Goal: Task Accomplishment & Management: Use online tool/utility

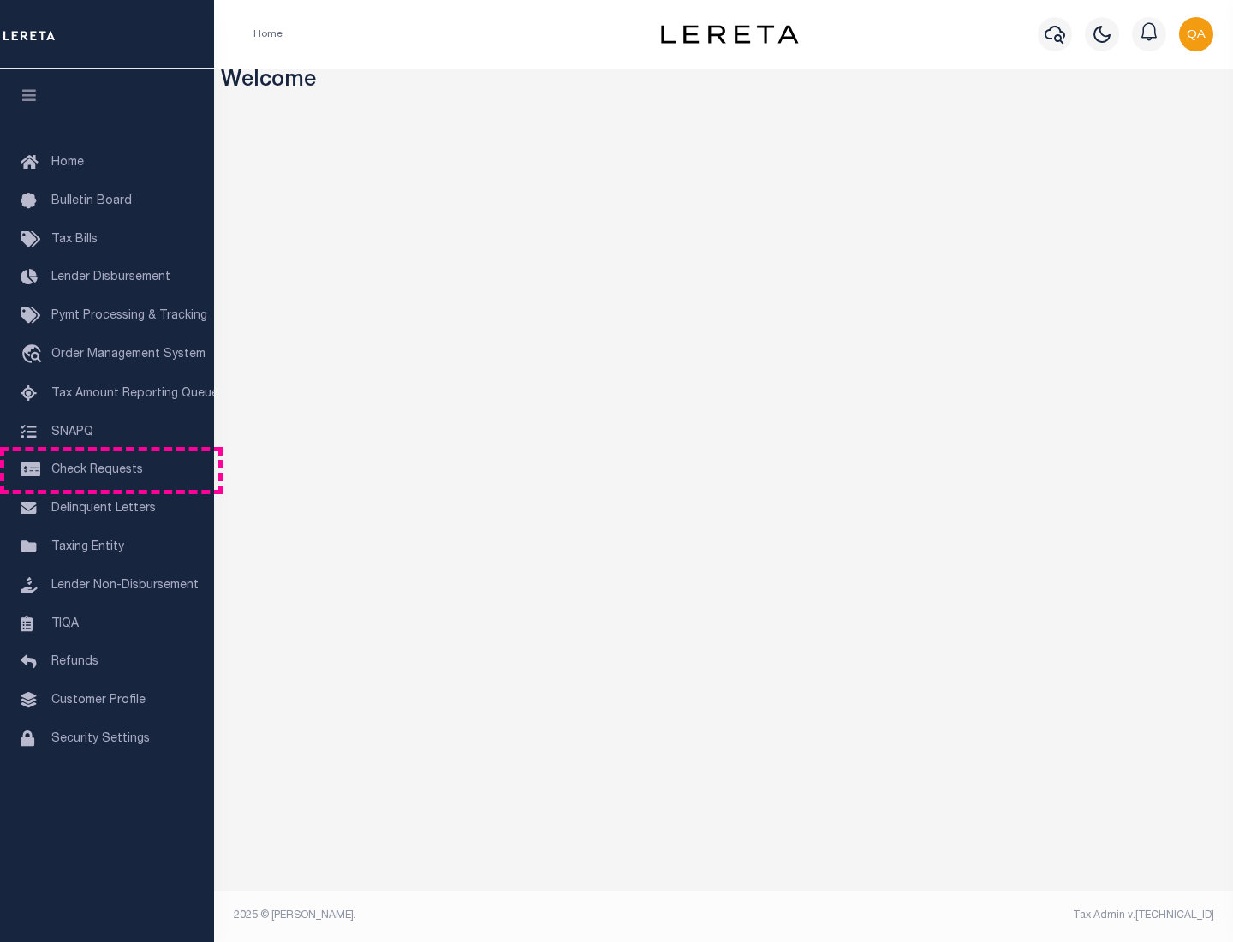
click at [107, 470] on span "Check Requests" at bounding box center [97, 470] width 92 height 12
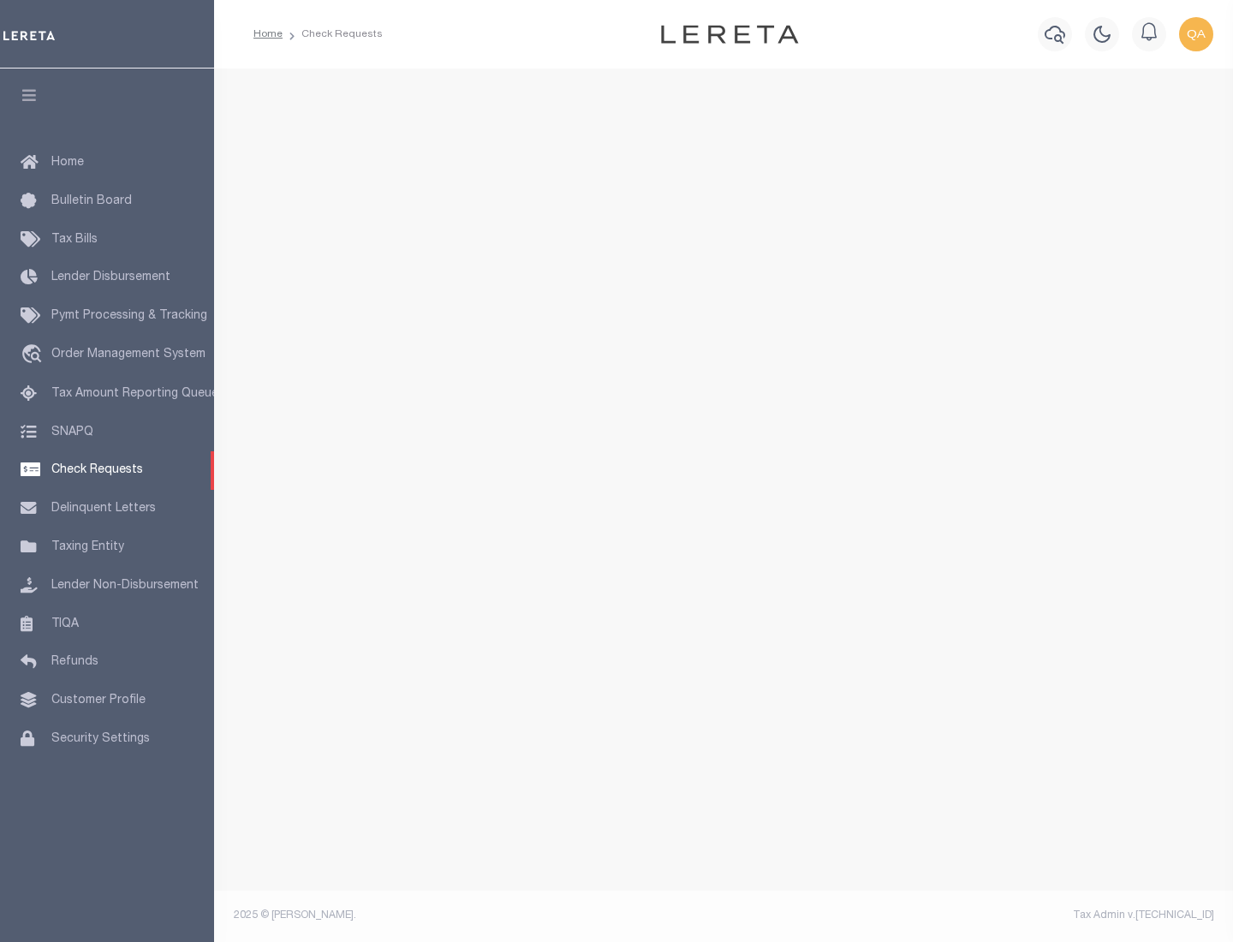
select select "50"
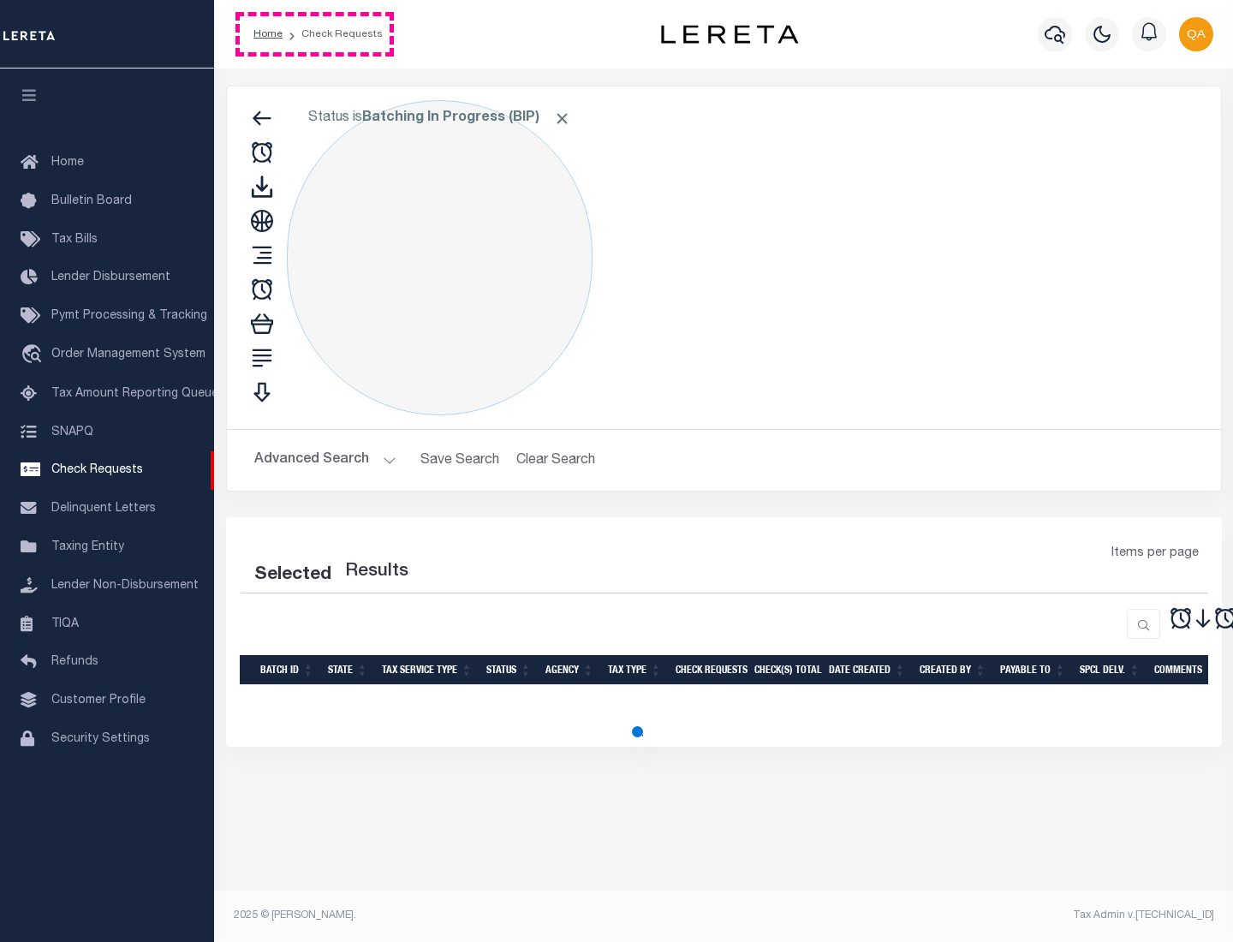
select select "50"
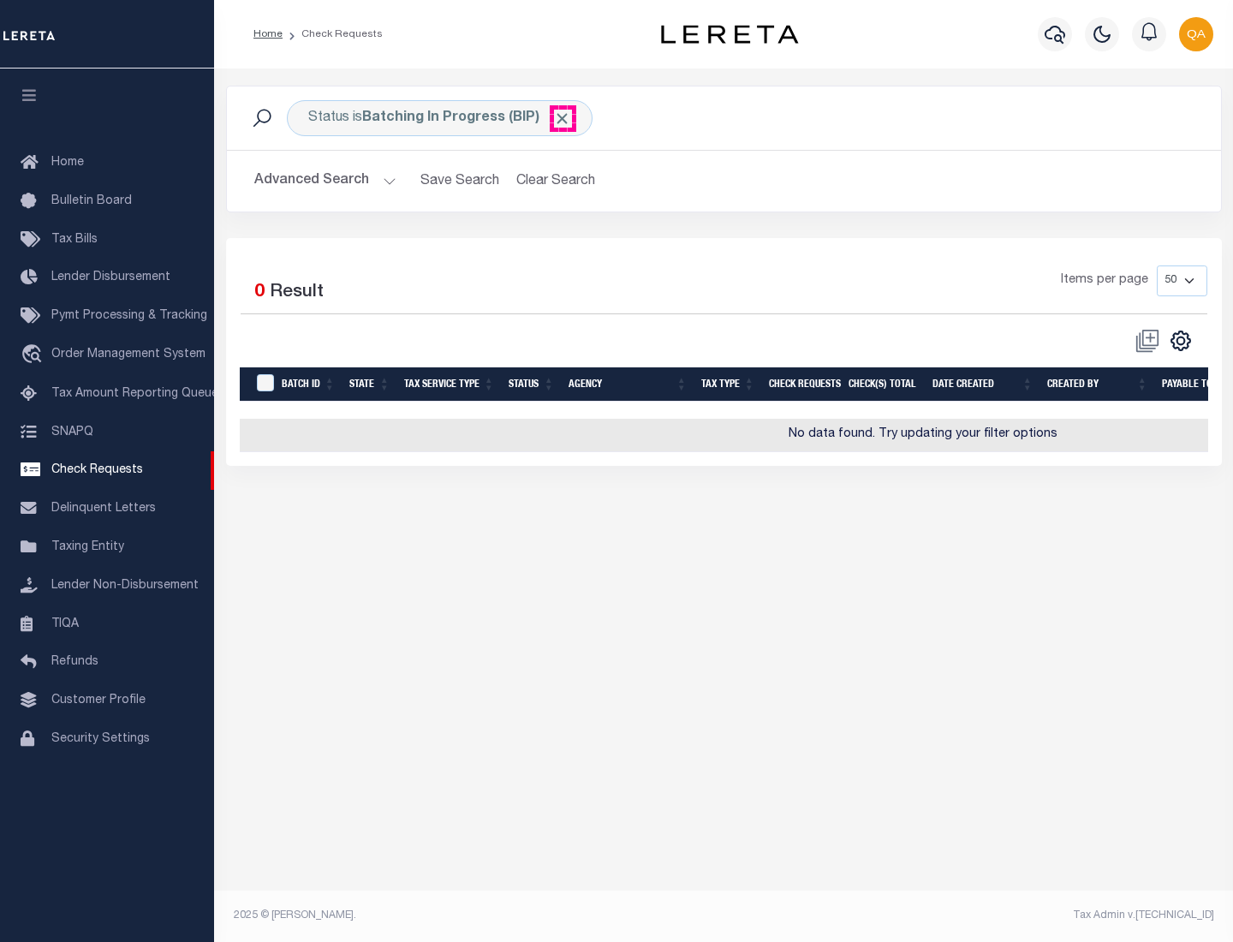
click at [563, 118] on span "Click to Remove" at bounding box center [562, 119] width 18 height 18
